Goal: Transaction & Acquisition: Purchase product/service

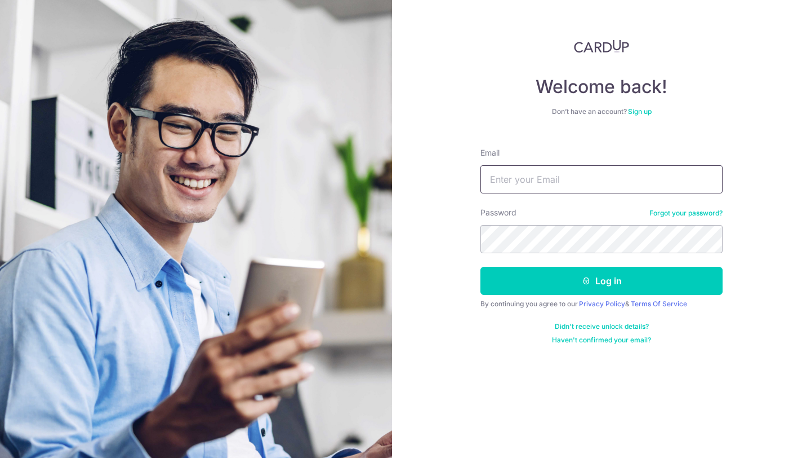
click at [553, 183] on input "Email" at bounding box center [602, 179] width 242 height 28
type input "veronicaangelafernandez@gmail.com"
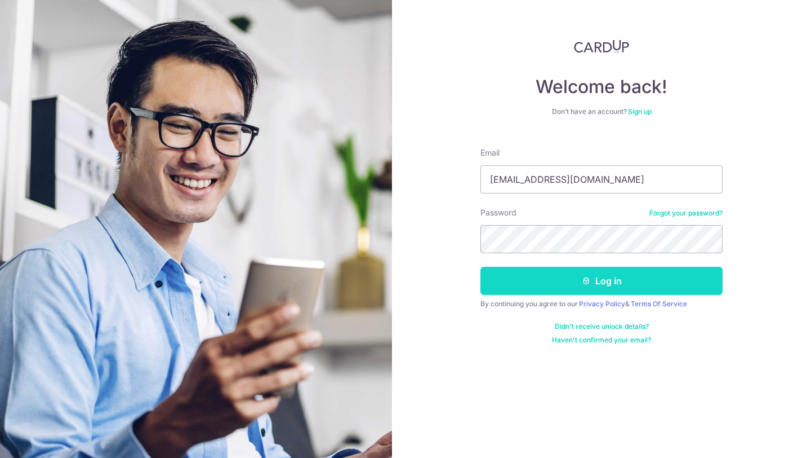
click at [591, 289] on button "Log in" at bounding box center [602, 281] width 242 height 28
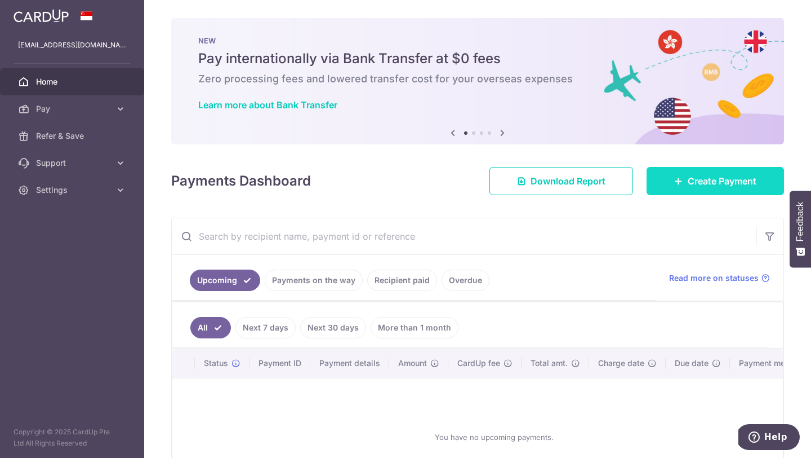
click at [680, 183] on icon at bounding box center [679, 180] width 9 height 9
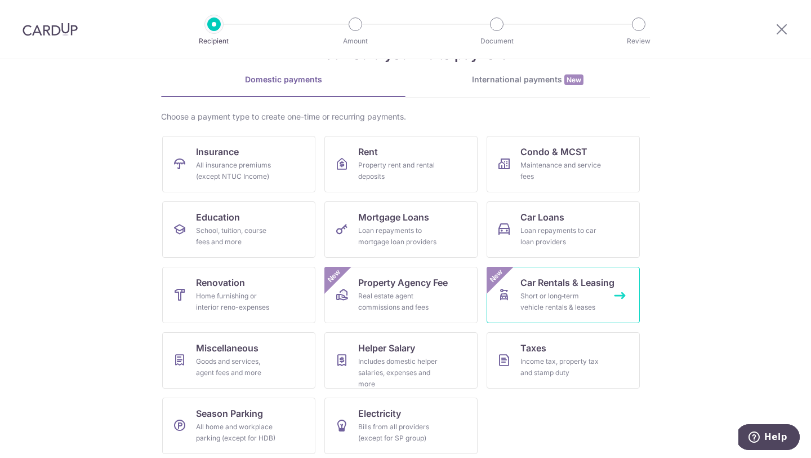
scroll to position [47, 0]
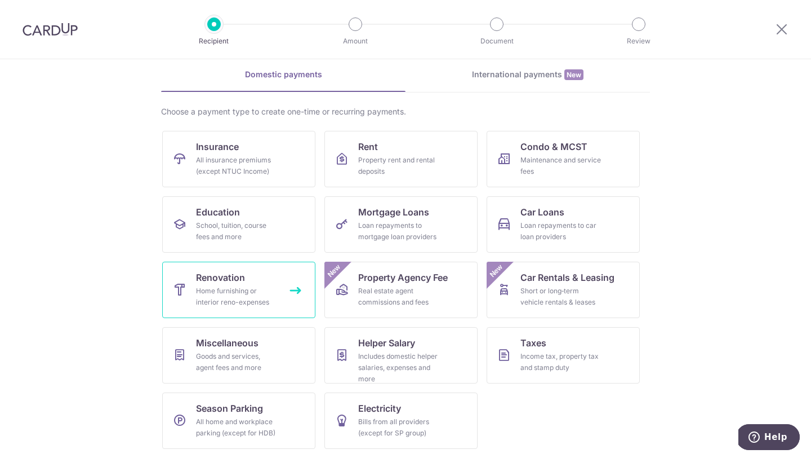
click at [256, 295] on div "Home furnishing or interior reno-expenses" at bounding box center [236, 296] width 81 height 23
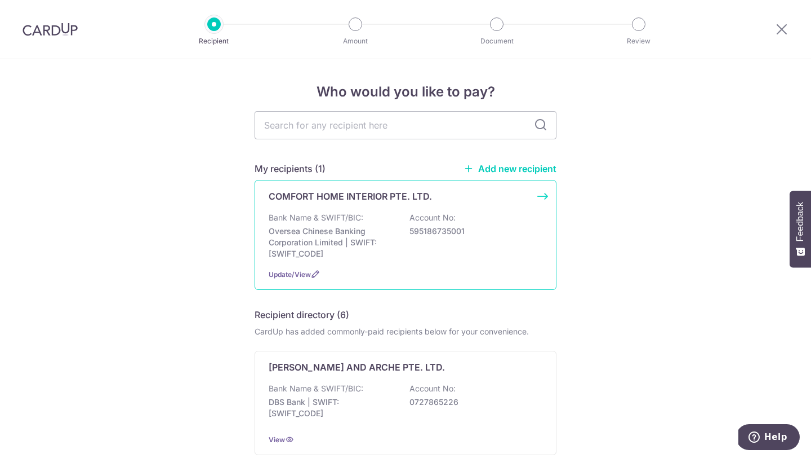
click at [387, 229] on p "Oversea Chinese Banking Corporation Limited | SWIFT: OCBCSGSGXXX" at bounding box center [332, 242] width 126 height 34
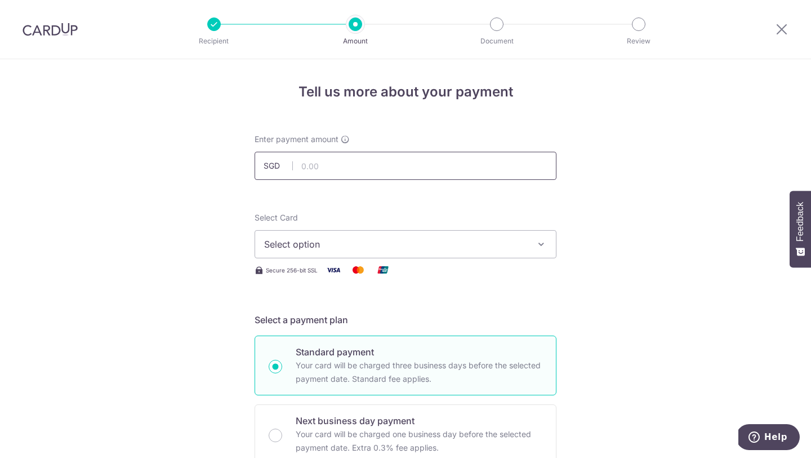
click at [340, 165] on input "text" at bounding box center [406, 166] width 302 height 28
paste input "22,870.96"
click at [545, 241] on icon "button" at bounding box center [541, 243] width 11 height 11
type input "22,870.96"
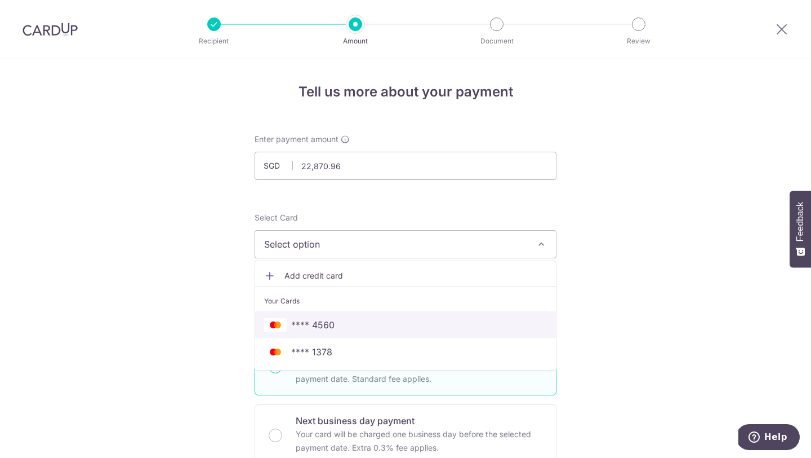
click at [497, 322] on span "**** 4560" at bounding box center [405, 325] width 283 height 14
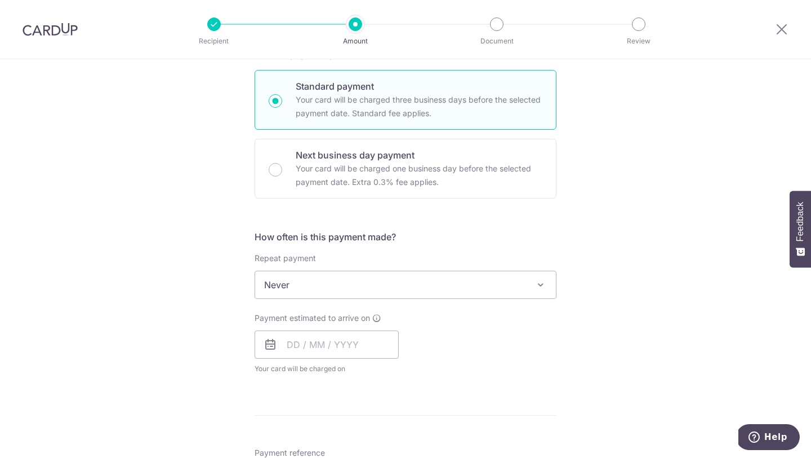
scroll to position [262, 0]
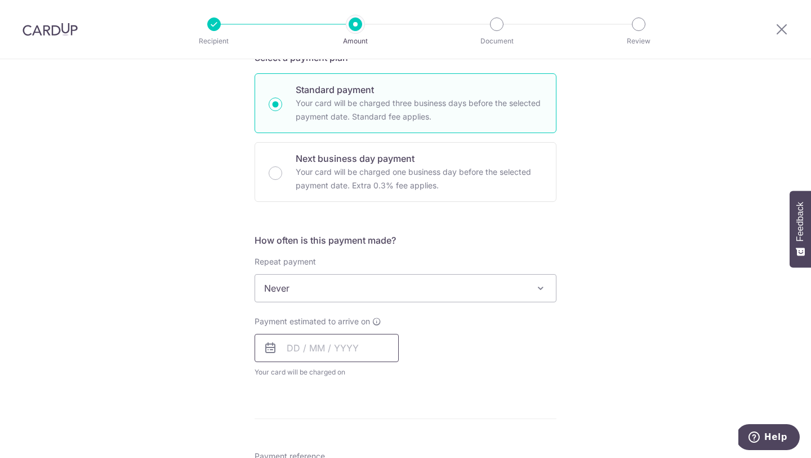
click at [351, 348] on input "text" at bounding box center [327, 348] width 144 height 28
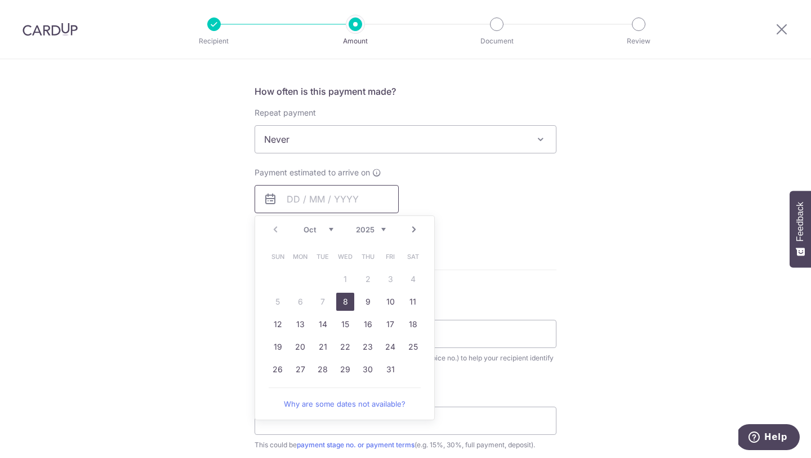
scroll to position [419, 0]
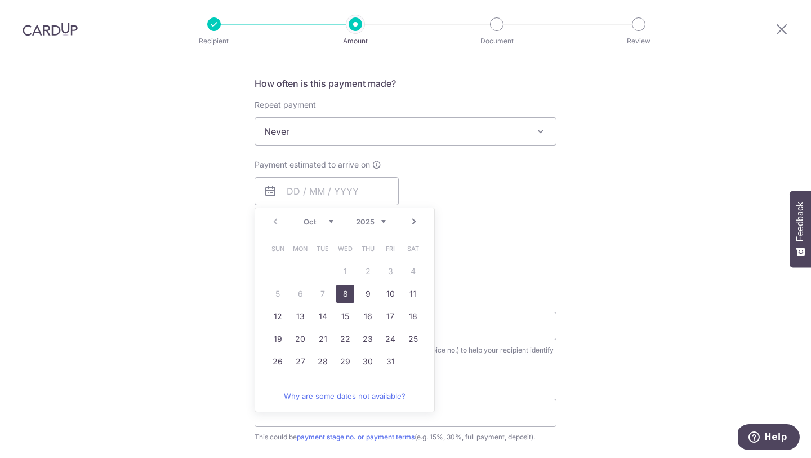
click at [610, 236] on div "Tell us more about your payment Enter payment amount SGD 22,870.96 22870.96 Sel…" at bounding box center [405, 187] width 811 height 1095
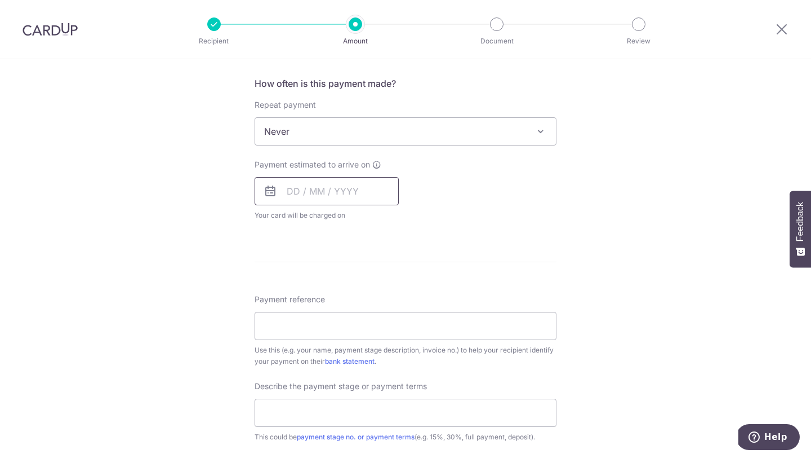
click at [351, 190] on input "text" at bounding box center [327, 191] width 144 height 28
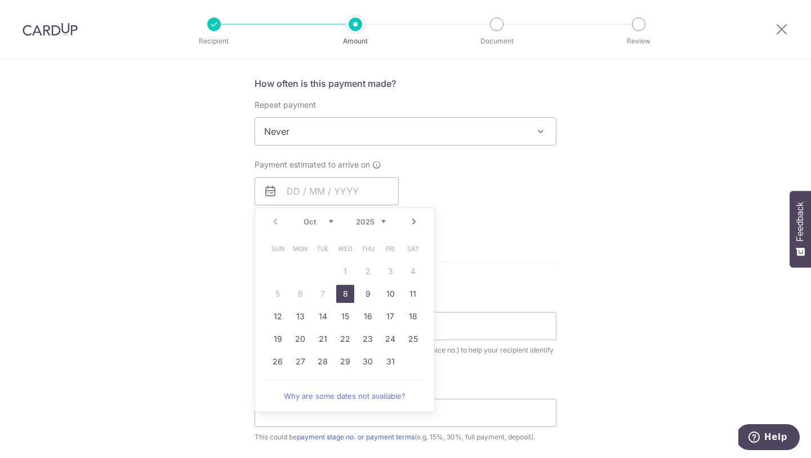
click at [345, 296] on link "8" at bounding box center [345, 294] width 18 height 18
type input "[DATE]"
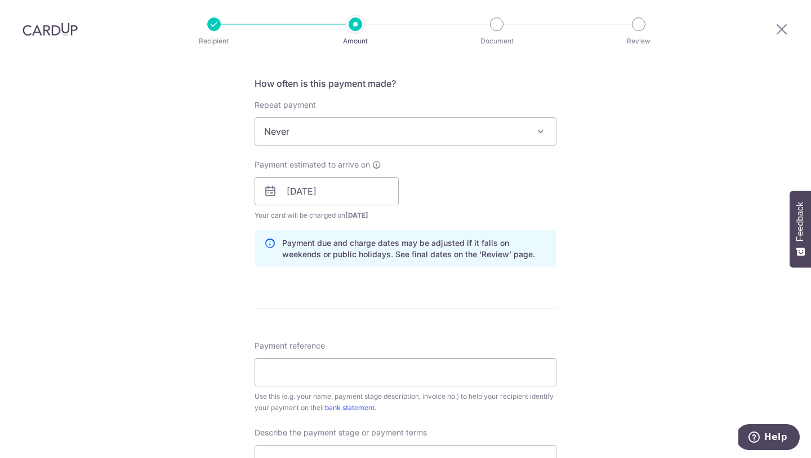
click at [606, 307] on div "Tell us more about your payment Enter payment amount SGD 22,870.96 22870.96 Sel…" at bounding box center [405, 210] width 811 height 1141
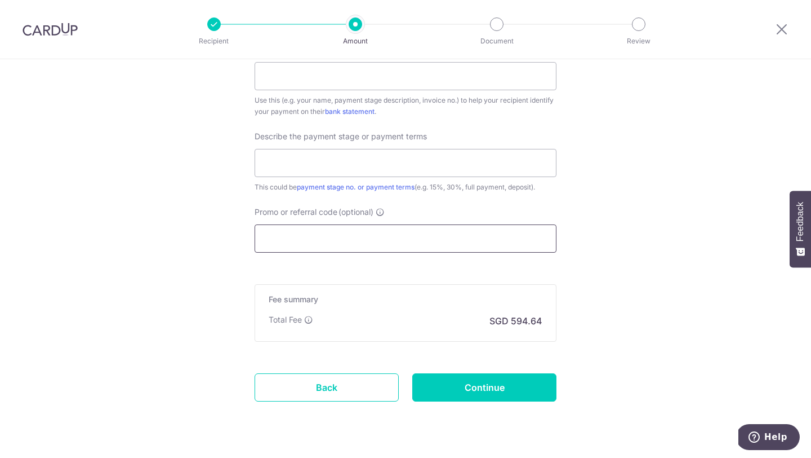
scroll to position [721, 0]
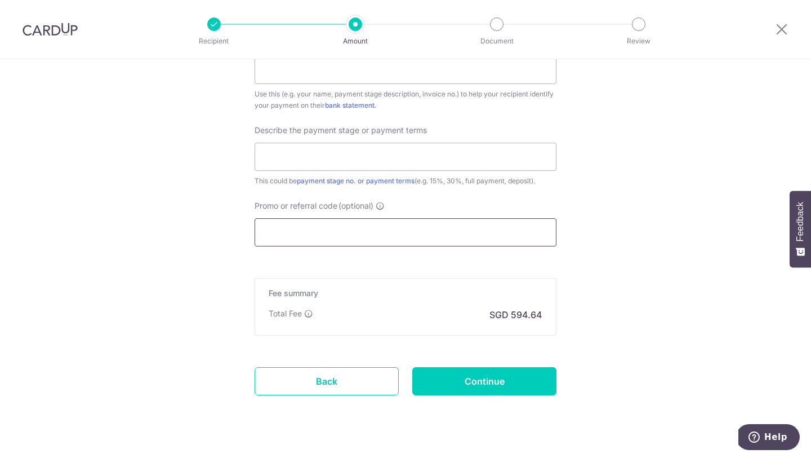
click at [334, 234] on input "Promo or referral code (optional)" at bounding box center [406, 232] width 302 height 28
paste input "OFF225"
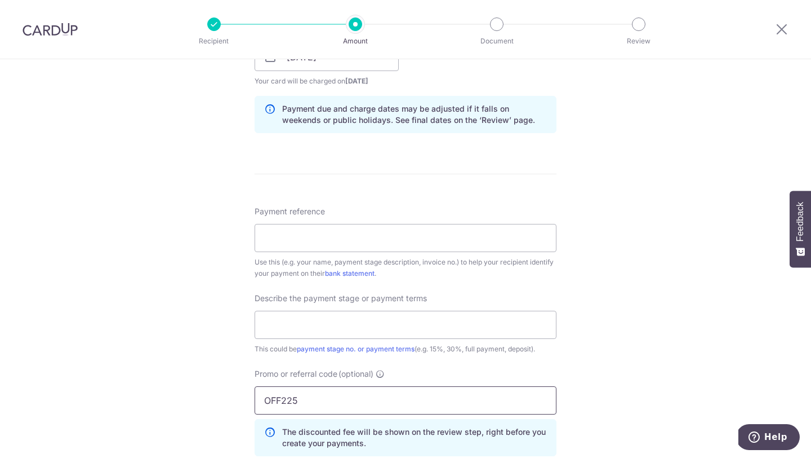
scroll to position [548, 0]
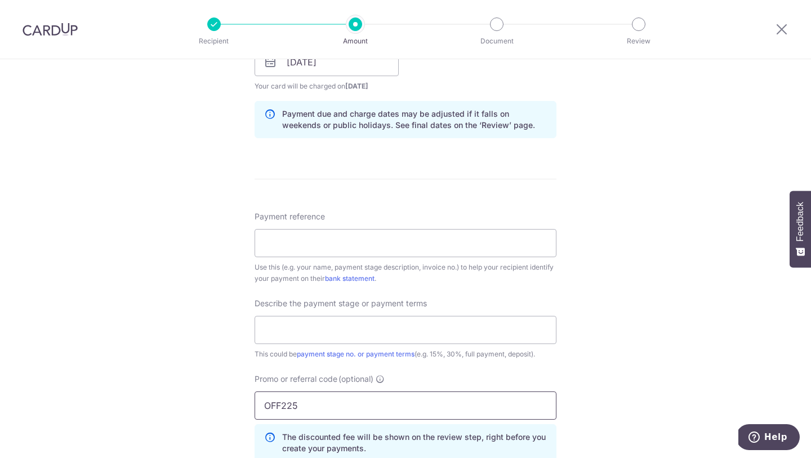
type input "OFF225"
click at [335, 243] on input "Payment reference" at bounding box center [406, 243] width 302 height 28
type input "2501-91894434-EL"
click at [353, 334] on input "text" at bounding box center [406, 330] width 302 height 28
type input "3rd payment (35%)"
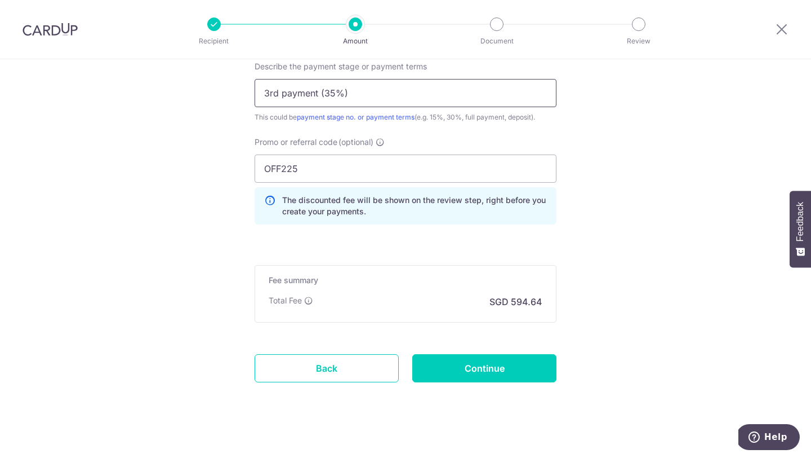
scroll to position [783, 0]
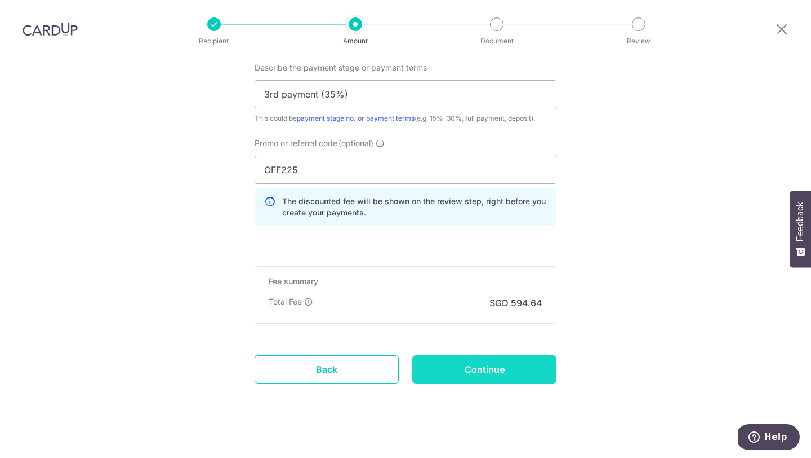
click at [499, 362] on input "Continue" at bounding box center [484, 369] width 144 height 28
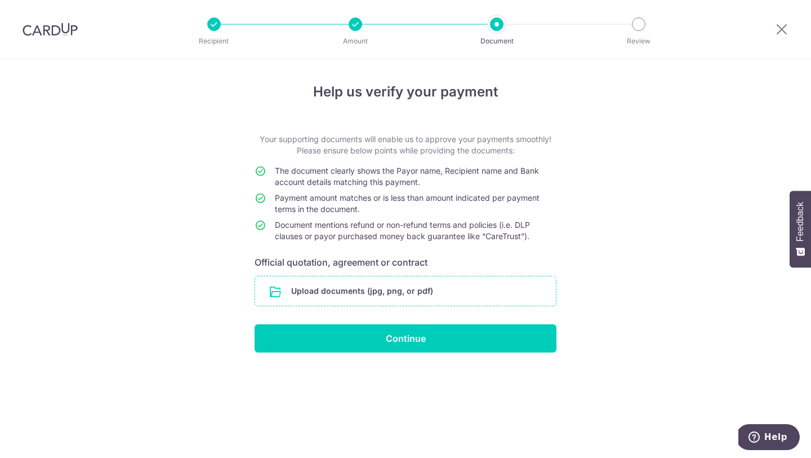
click at [366, 290] on input "file" at bounding box center [405, 290] width 301 height 29
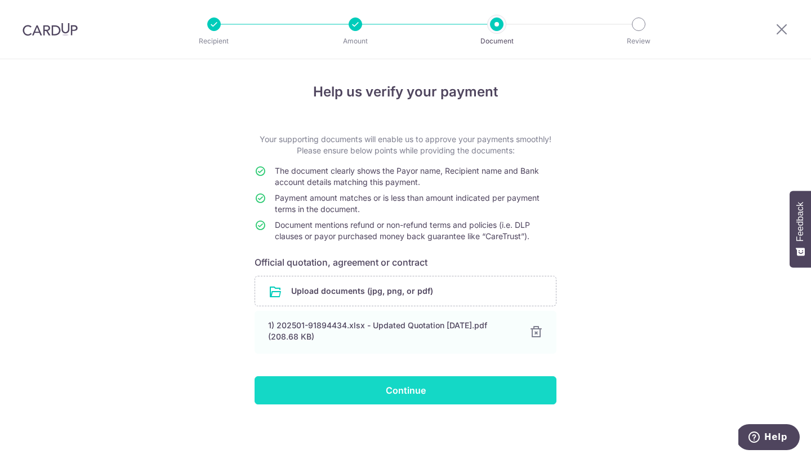
click at [411, 397] on input "Continue" at bounding box center [406, 390] width 302 height 28
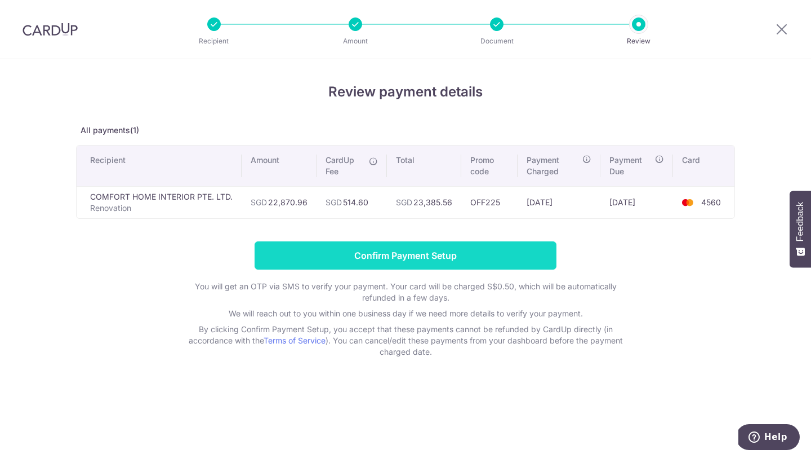
click at [490, 254] on input "Confirm Payment Setup" at bounding box center [406, 255] width 302 height 28
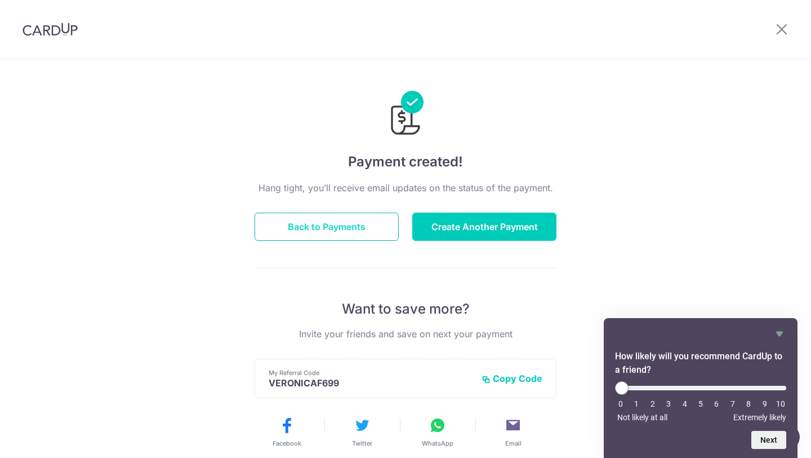
click at [338, 228] on button "Back to Payments" at bounding box center [327, 226] width 144 height 28
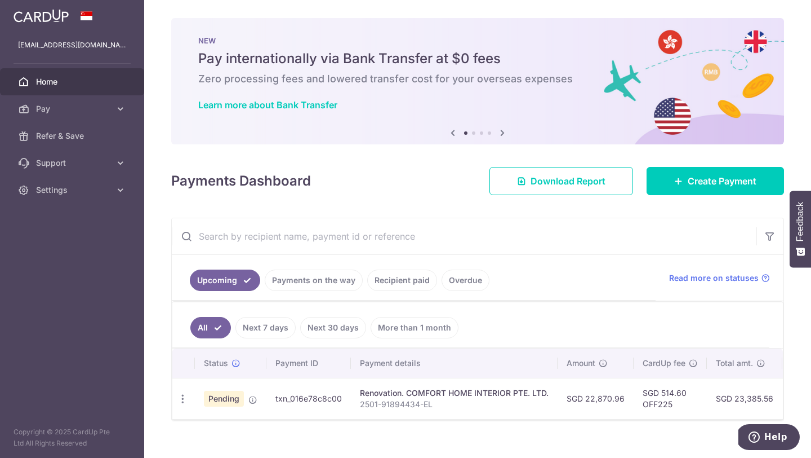
scroll to position [16, 0]
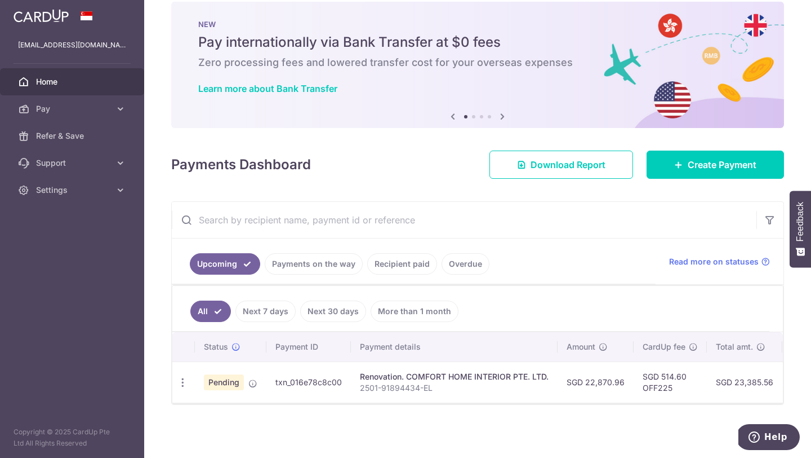
click at [448, 381] on div "Renovation. COMFORT HOME INTERIOR PTE. LTD." at bounding box center [454, 376] width 189 height 11
click at [184, 382] on icon "button" at bounding box center [183, 382] width 12 height 12
click at [383, 430] on div "Status Payment ID Payment details Amount CardUp fee Total amt. Charge date Due …" at bounding box center [477, 402] width 611 height 141
click at [268, 317] on link "Next 7 days" at bounding box center [266, 310] width 60 height 21
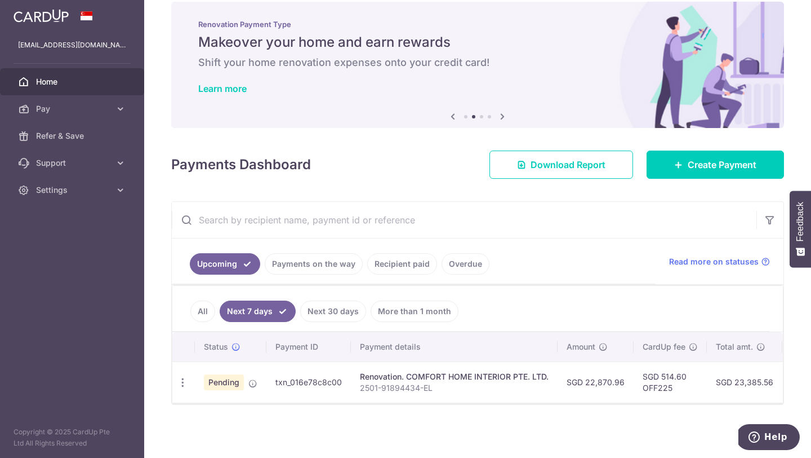
click at [203, 313] on link "All" at bounding box center [202, 310] width 25 height 21
click at [302, 259] on link "Payments on the way" at bounding box center [314, 263] width 98 height 21
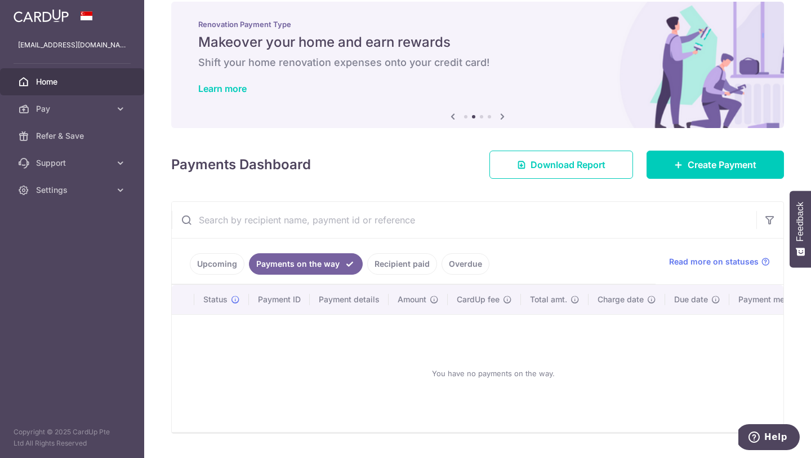
click at [222, 260] on link "Upcoming" at bounding box center [217, 263] width 55 height 21
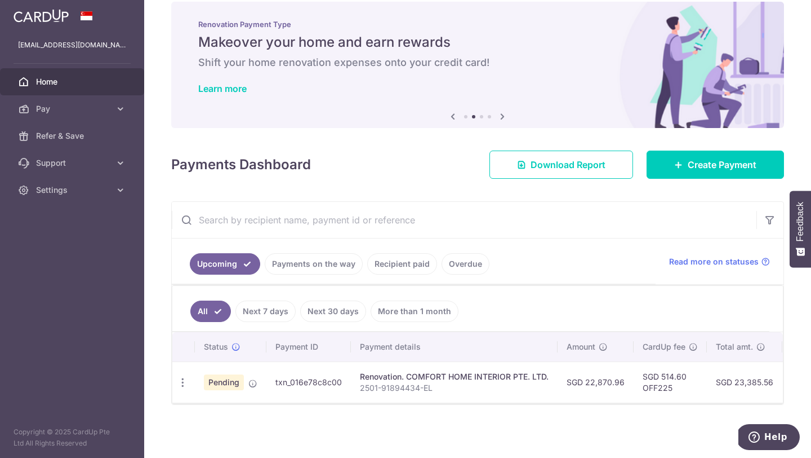
click at [556, 374] on td "Renovation. COMFORT HOME INTERIOR PTE. LTD. 2501-91894434-EL" at bounding box center [454, 381] width 207 height 41
click at [602, 379] on td "SGD 22,870.96" at bounding box center [596, 381] width 76 height 41
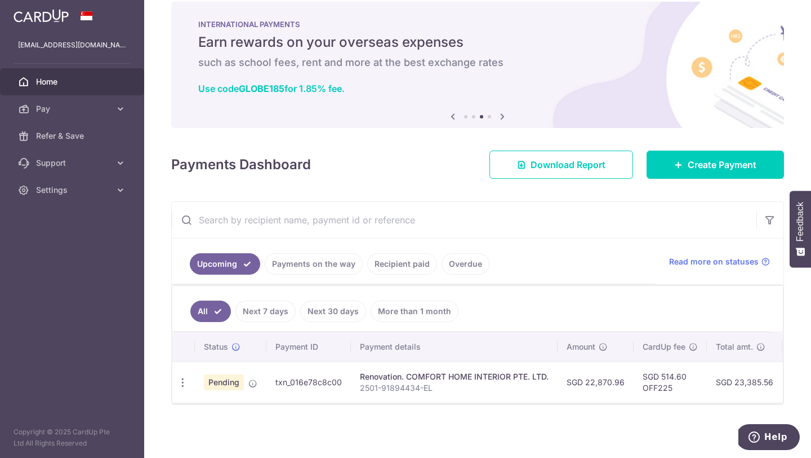
click at [232, 381] on span "Pending" at bounding box center [224, 382] width 40 height 16
click at [181, 382] on icon "button" at bounding box center [183, 382] width 12 height 12
click at [353, 405] on div "Status Payment ID Payment details Amount CardUp fee Total amt. Charge date Due …" at bounding box center [477, 402] width 611 height 141
click at [415, 385] on p "2501-91894434-EL" at bounding box center [454, 387] width 189 height 11
